Goal: Transaction & Acquisition: Purchase product/service

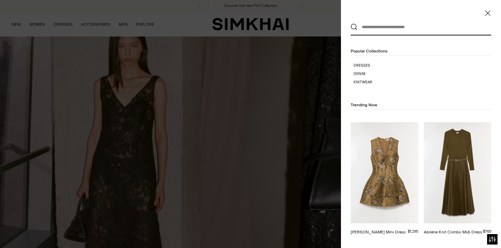
paste input "**********"
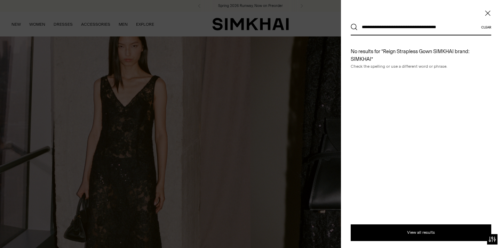
click at [458, 26] on input "**********" at bounding box center [419, 26] width 123 height 15
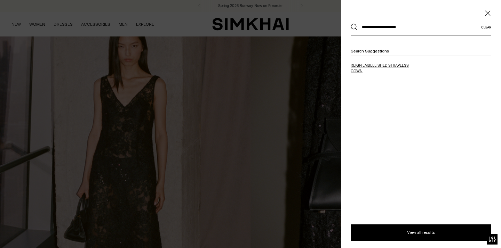
type input "**********"
click at [355, 70] on span "reign embellished strapless gown" at bounding box center [380, 68] width 58 height 10
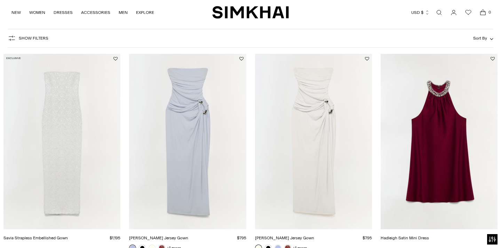
scroll to position [80, 0]
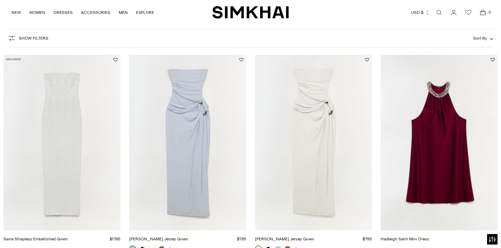
click at [58, 237] on link "Savia Strapless Embellished Gown" at bounding box center [35, 239] width 64 height 5
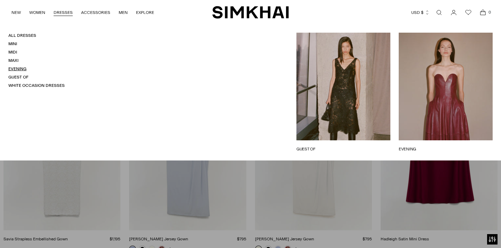
click at [13, 67] on link "Evening" at bounding box center [17, 68] width 18 height 5
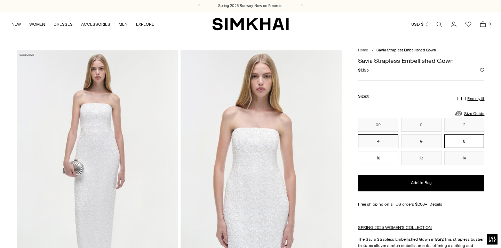
click at [370, 142] on button "4" at bounding box center [378, 142] width 40 height 14
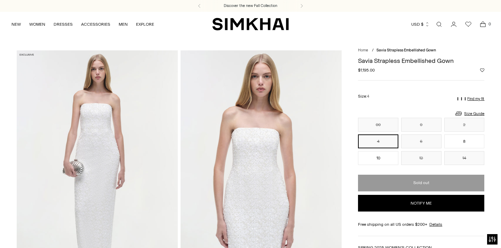
click at [236, 178] on img at bounding box center [261, 171] width 161 height 242
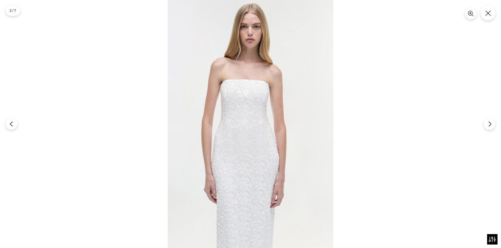
click at [228, 122] on img at bounding box center [251, 124] width 166 height 248
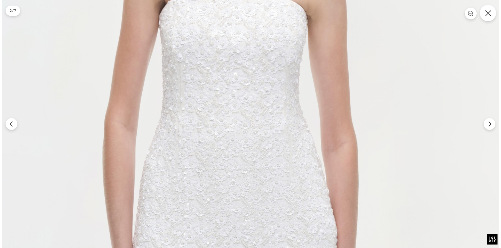
click at [490, 16] on icon "Close" at bounding box center [488, 13] width 6 height 6
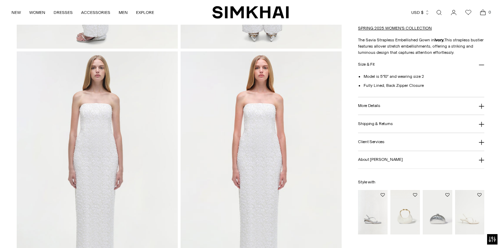
scroll to position [489, 0]
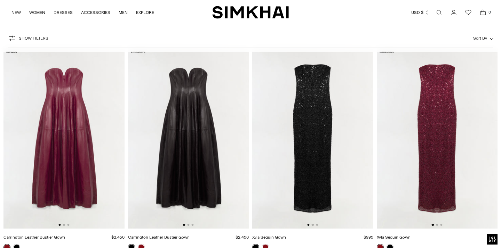
scroll to position [49, 0]
click at [47, 38] on span "Show Filters" at bounding box center [34, 38] width 30 height 5
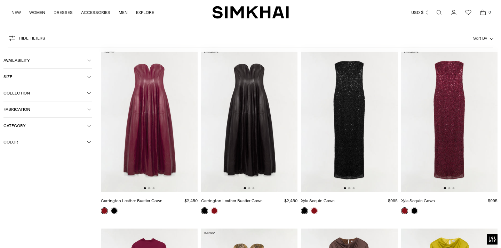
click at [34, 149] on button "Color" at bounding box center [47, 142] width 89 height 16
click at [24, 158] on span "Beige" at bounding box center [20, 156] width 15 height 6
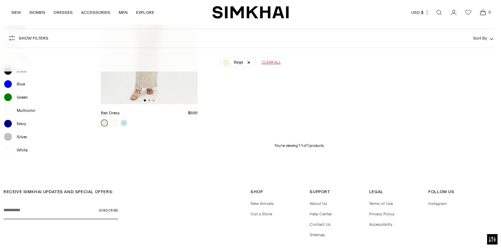
scroll to position [153, 0]
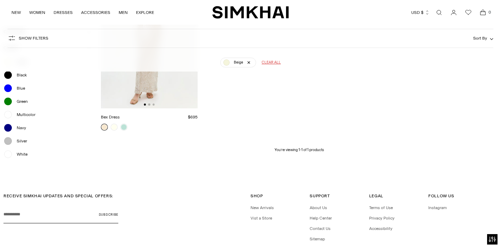
click at [19, 156] on span "White" at bounding box center [20, 154] width 15 height 6
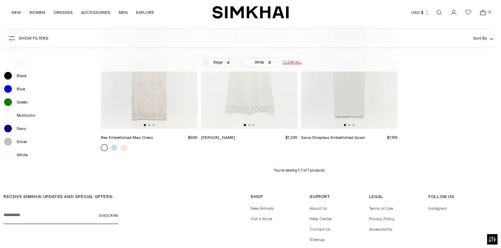
scroll to position [316, 0]
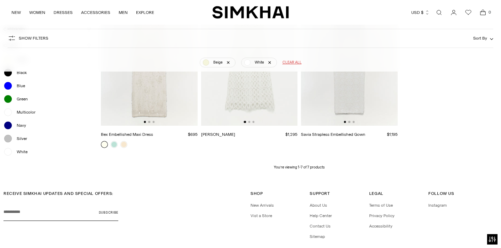
click at [9, 139] on div at bounding box center [7, 138] width 9 height 9
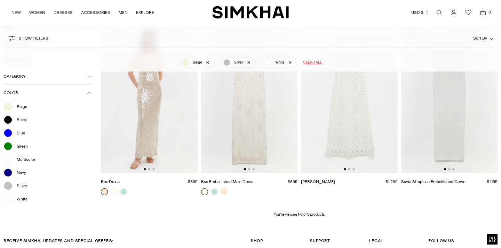
scroll to position [269, 0]
click at [449, 119] on img at bounding box center [449, 101] width 97 height 145
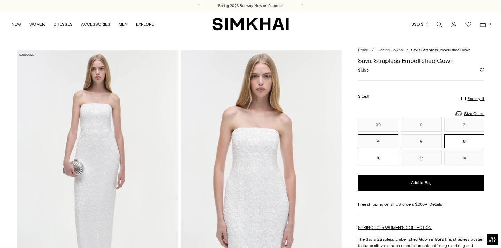
click at [375, 139] on button "4" at bounding box center [378, 142] width 40 height 14
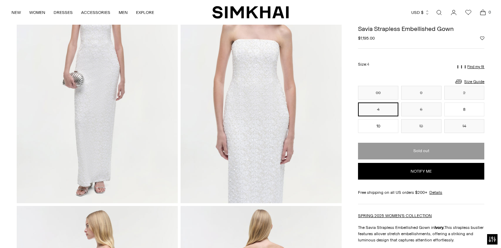
scroll to position [1, 0]
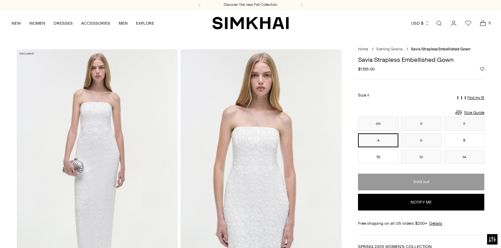
click at [447, 1] on div "Discover the new Fall Collection" at bounding box center [250, 5] width 501 height 12
click at [249, 175] on img at bounding box center [261, 170] width 161 height 242
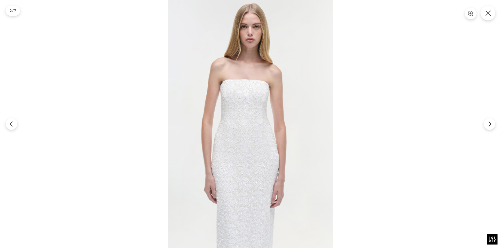
click at [249, 168] on img at bounding box center [251, 124] width 166 height 248
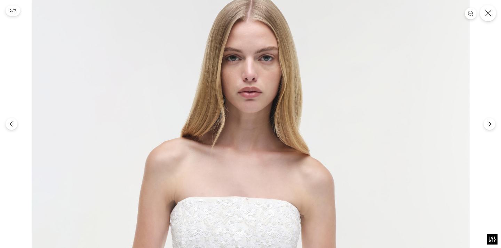
click at [484, 18] on button "Close" at bounding box center [488, 13] width 16 height 16
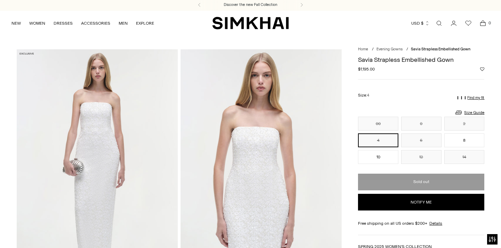
drag, startPoint x: 441, startPoint y: 20, endPoint x: 436, endPoint y: 20, distance: 4.5
click at [441, 21] on span "Open search modal" at bounding box center [439, 23] width 8 height 8
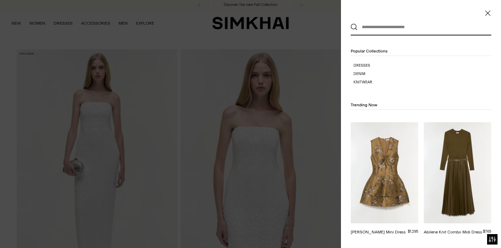
scroll to position [0, 0]
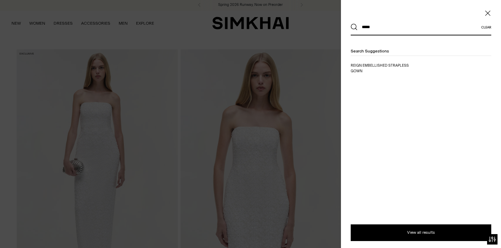
type input "*****"
click at [354, 27] on button "Search" at bounding box center [354, 27] width 7 height 7
